Goal: Task Accomplishment & Management: Use online tool/utility

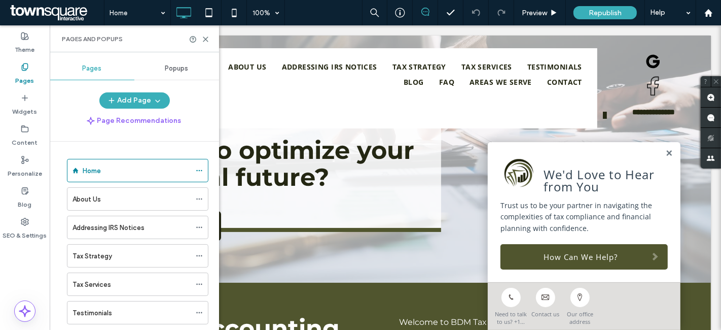
scroll to position [163, 0]
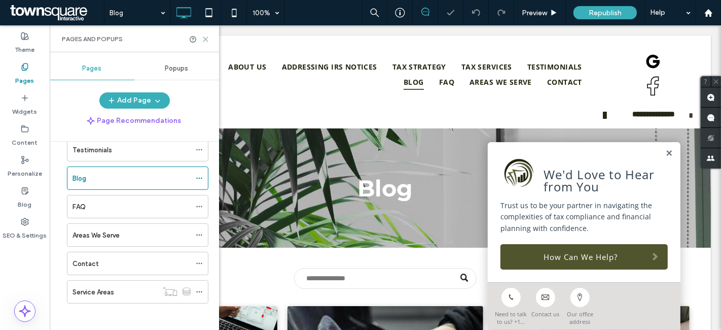
click at [205, 38] on icon at bounding box center [206, 40] width 8 height 8
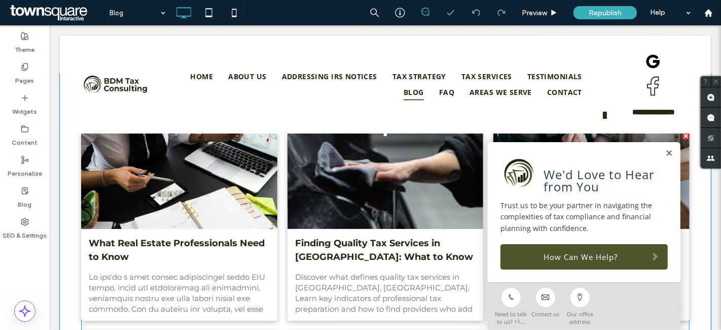
scroll to position [174, 0]
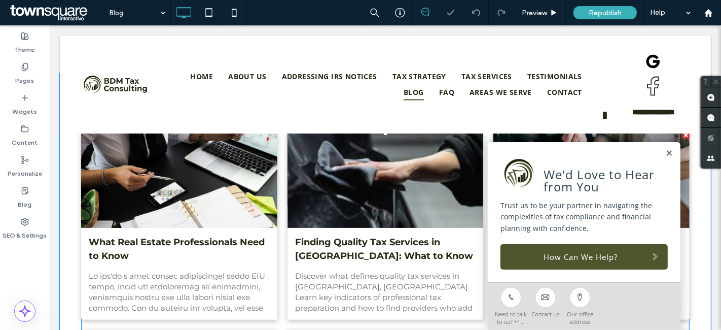
click at [213, 203] on div at bounding box center [179, 179] width 208 height 102
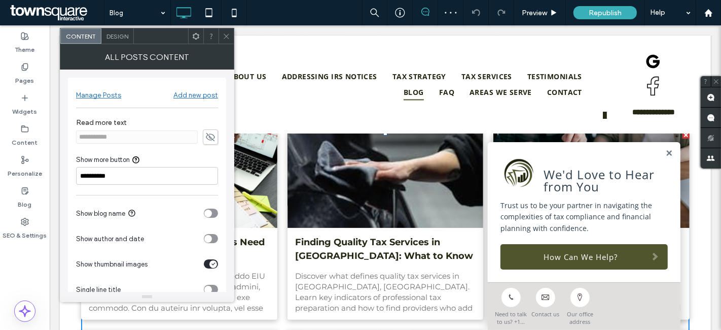
click at [110, 97] on div "Manage Posts" at bounding box center [98, 95] width 45 height 9
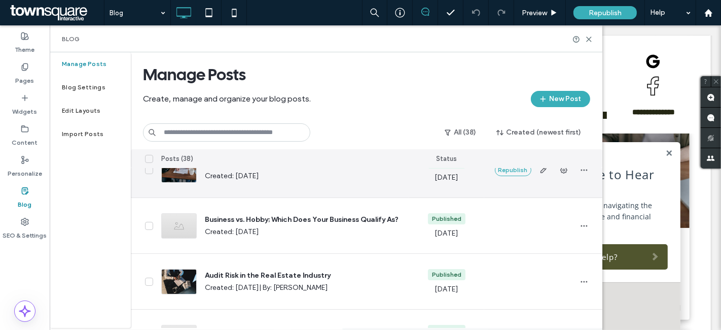
scroll to position [0, 0]
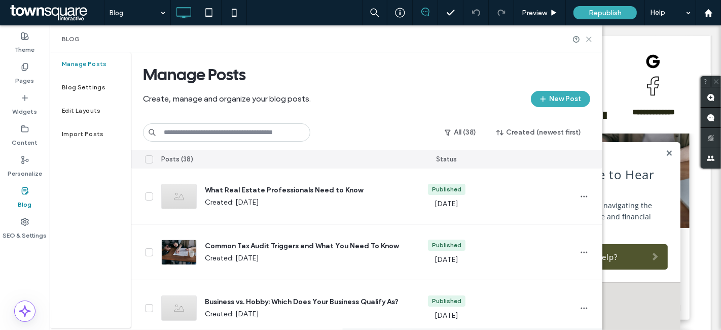
drag, startPoint x: 586, startPoint y: 38, endPoint x: 536, endPoint y: 13, distance: 55.8
click at [586, 38] on icon at bounding box center [589, 40] width 8 height 8
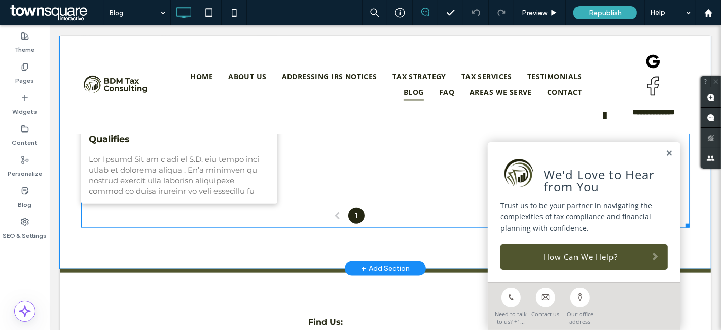
scroll to position [877, 0]
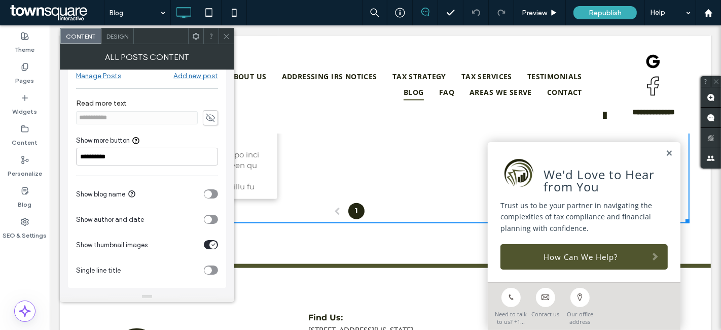
scroll to position [0, 0]
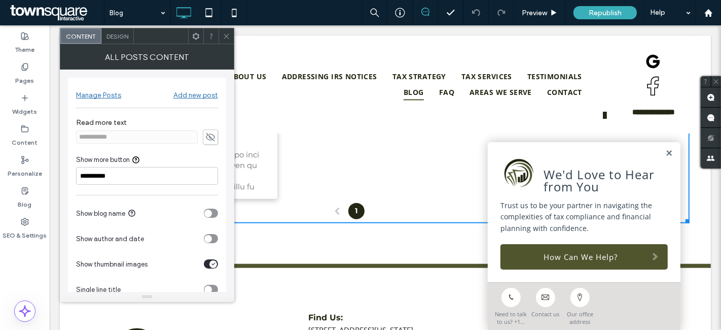
click at [116, 34] on span "Design" at bounding box center [118, 36] width 22 height 8
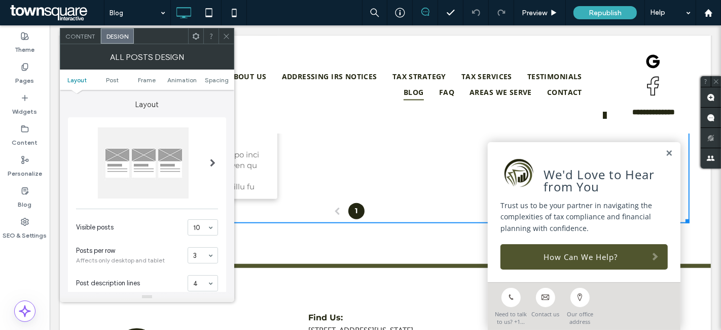
type input "**"
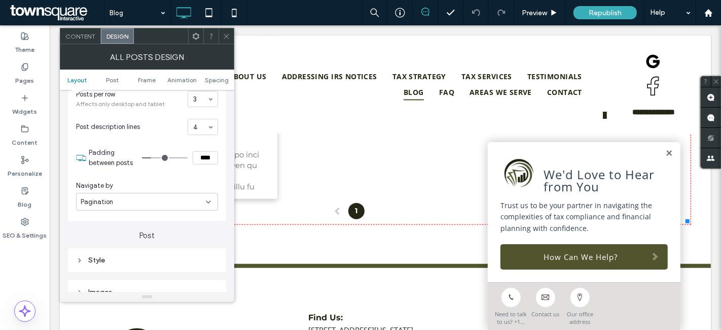
scroll to position [161, 0]
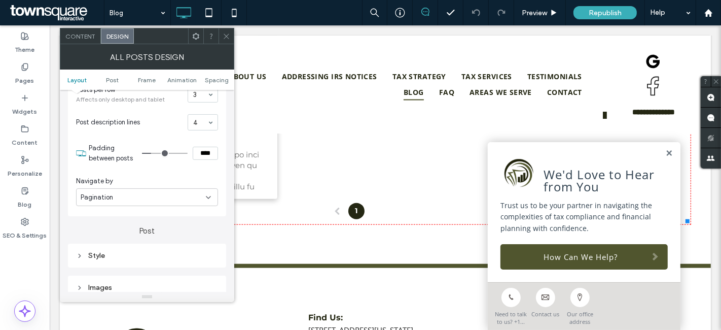
click at [152, 197] on div "Pagination" at bounding box center [143, 197] width 125 height 10
click at [166, 178] on div "Navigate by" at bounding box center [147, 181] width 142 height 10
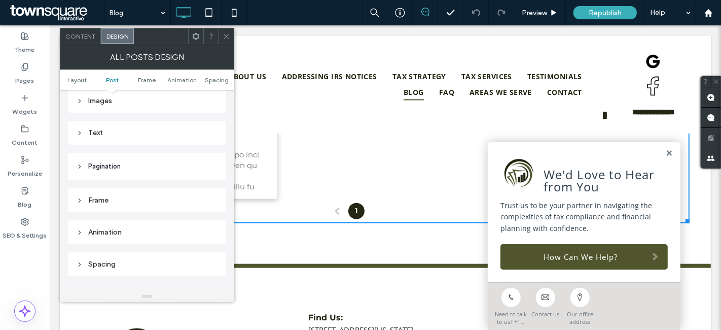
scroll to position [348, 0]
click at [139, 167] on header "Pagination" at bounding box center [147, 165] width 158 height 27
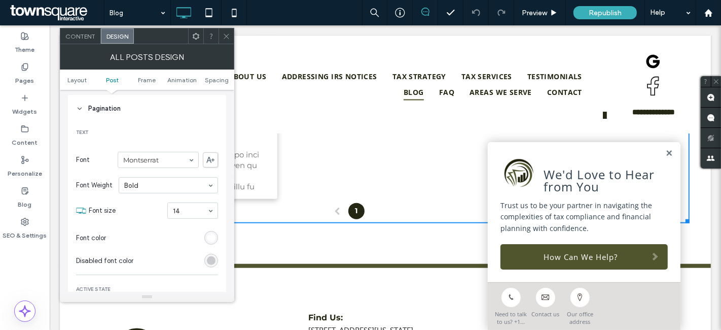
scroll to position [408, 0]
click at [209, 234] on div "rgb(255, 255, 255)" at bounding box center [211, 235] width 9 height 9
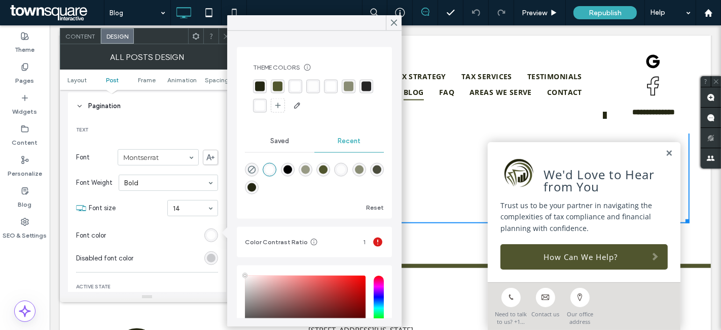
click at [262, 86] on div "rgba(36, 39, 19, 1)" at bounding box center [260, 87] width 10 height 10
click at [397, 21] on icon at bounding box center [394, 22] width 9 height 9
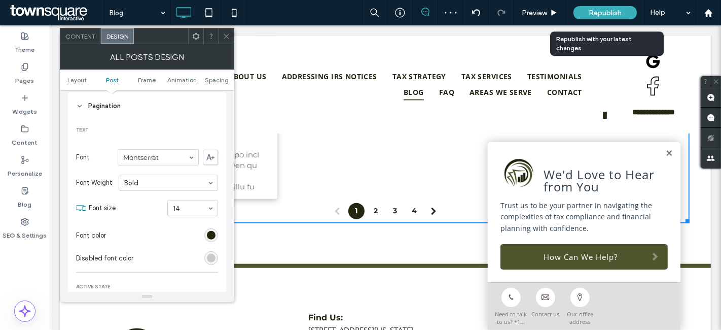
click at [584, 13] on div "Republish" at bounding box center [605, 12] width 63 height 13
